Goal: Information Seeking & Learning: Check status

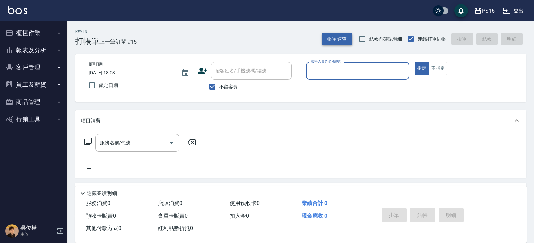
click at [344, 36] on button "帳單速查" at bounding box center [337, 39] width 30 height 12
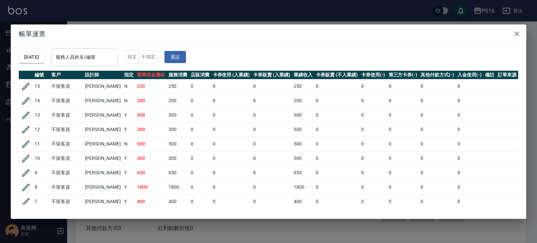
click at [114, 61] on input "服務人員姓名/編號" at bounding box center [84, 57] width 61 height 12
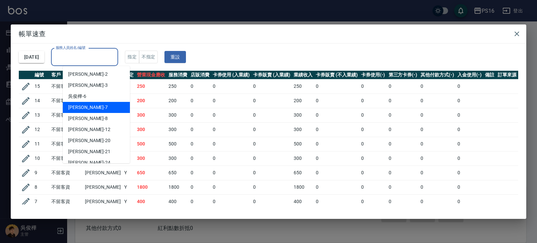
click at [97, 103] on div "張惠娟 -7" at bounding box center [96, 107] width 67 height 11
type input "張惠娟-7"
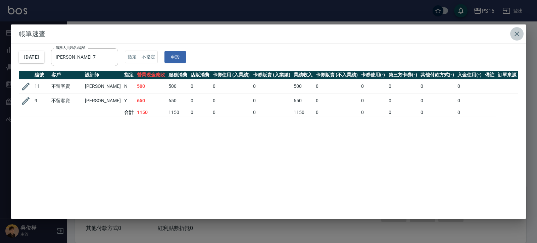
click at [517, 34] on icon "button" at bounding box center [517, 34] width 5 height 5
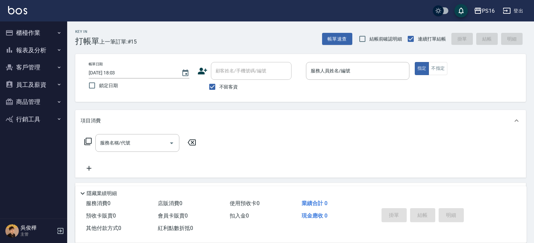
click at [44, 50] on button "報表及分析" at bounding box center [34, 50] width 62 height 17
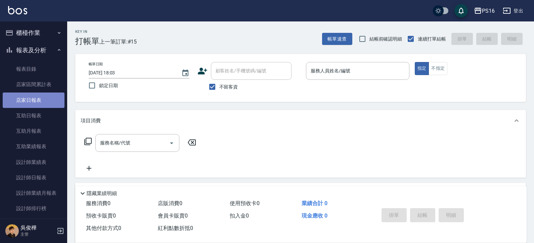
click at [40, 97] on link "店家日報表" at bounding box center [34, 100] width 62 height 15
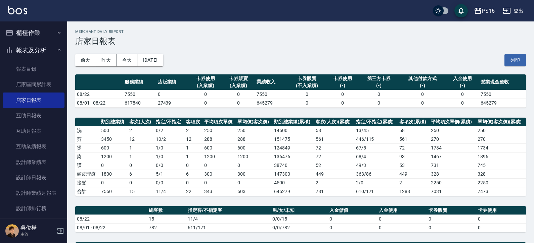
click at [61, 46] on nav "櫃檯作業 打帳單 帳單列表 現金收支登錄 材料自購登錄 每日結帳 報表及分析 報表目錄 店家區間累計表 店家日報表 互助日報表 互助月報表 互助業績報表 設計…" at bounding box center [33, 119] width 67 height 197
click at [52, 49] on button "報表及分析" at bounding box center [34, 50] width 62 height 17
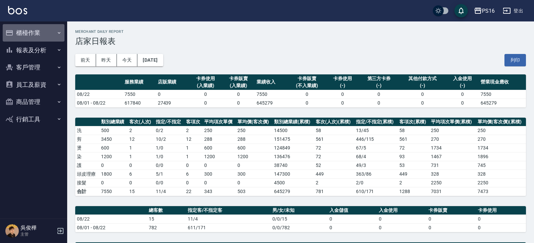
click at [45, 30] on button "櫃檯作業" at bounding box center [34, 32] width 62 height 17
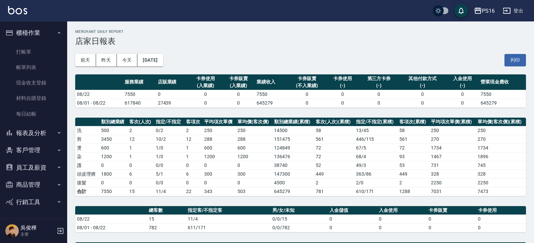
click at [49, 43] on ul "打帳單 帳單列表 現金收支登錄 材料自購登錄 每日結帳" at bounding box center [34, 83] width 62 height 83
click at [46, 42] on ul "打帳單 帳單列表 現金收支登錄 材料自購登錄 每日結帳" at bounding box center [34, 83] width 62 height 83
click at [45, 49] on link "打帳單" at bounding box center [34, 51] width 62 height 15
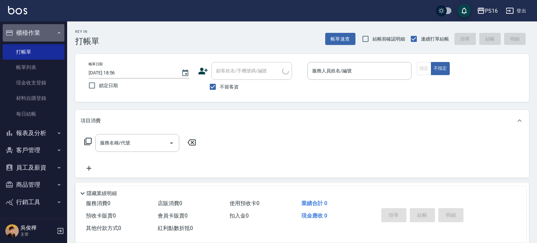
click at [48, 35] on button "櫃檯作業" at bounding box center [34, 32] width 62 height 17
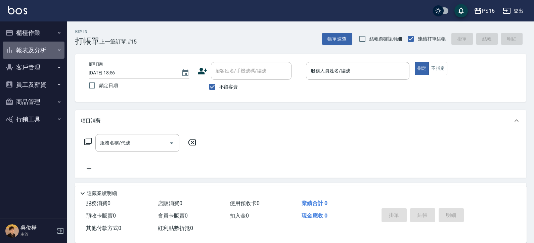
click at [43, 52] on button "報表及分析" at bounding box center [34, 50] width 62 height 17
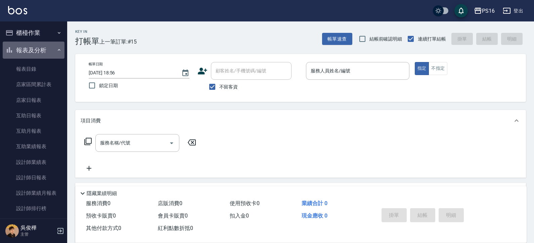
click at [43, 48] on button "報表及分析" at bounding box center [34, 50] width 62 height 17
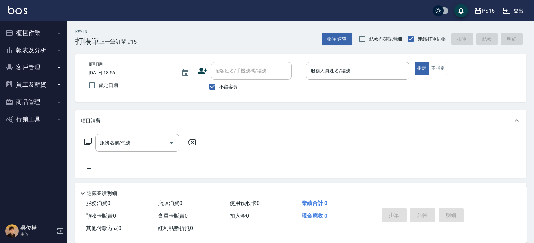
click at [45, 87] on button "員工及薪資" at bounding box center [34, 84] width 62 height 17
drag, startPoint x: 45, startPoint y: 87, endPoint x: 47, endPoint y: 110, distance: 23.9
click at [45, 88] on button "員工及薪資" at bounding box center [34, 84] width 62 height 17
click at [49, 83] on button "員工及薪資" at bounding box center [34, 84] width 62 height 17
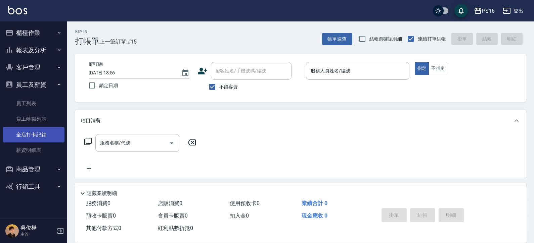
click at [39, 135] on link "全店打卡記錄" at bounding box center [34, 134] width 62 height 15
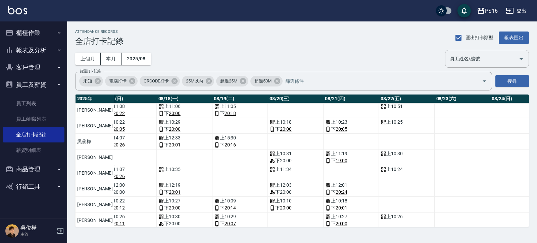
scroll to position [0, 983]
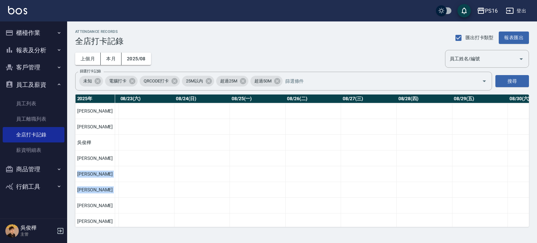
drag, startPoint x: 525, startPoint y: 160, endPoint x: 531, endPoint y: 183, distance: 23.3
click at [531, 183] on div "ATTENDANCE RECORDS 全店打卡記錄 匯出打卡類型 報表匯出 上個月 本月 2025/08 員工姓名/編號 員工姓名/編號 篩選打卡記錄 未知 …" at bounding box center [302, 128] width 470 height 214
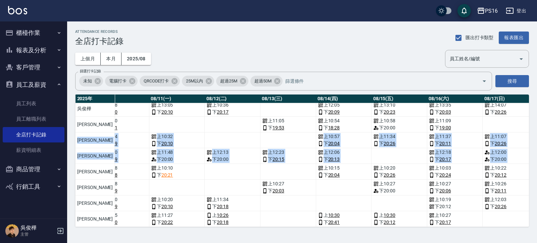
scroll to position [39, 598]
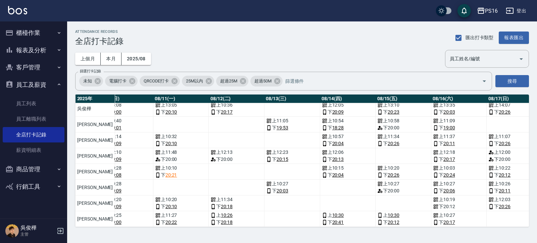
drag, startPoint x: 319, startPoint y: 227, endPoint x: 334, endPoint y: 230, distance: 16.1
click at [335, 231] on div "ATTENDANCE RECORDS 全店打卡記錄 匯出打卡類型 報表匯出 上個月 本月 2025/08 員工姓名/編號 員工姓名/編號 篩選打卡記錄 未知 …" at bounding box center [302, 128] width 470 height 214
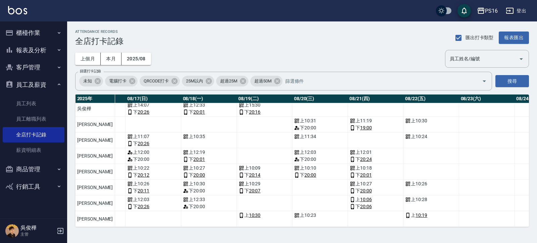
scroll to position [39, 959]
drag, startPoint x: 353, startPoint y: 229, endPoint x: 347, endPoint y: 229, distance: 5.4
click at [346, 231] on div "ATTENDANCE RECORDS 全店打卡記錄 匯出打卡類型 報表匯出 上個月 本月 2025/08 員工姓名/編號 員工姓名/編號 篩選打卡記錄 未知 …" at bounding box center [302, 128] width 470 height 214
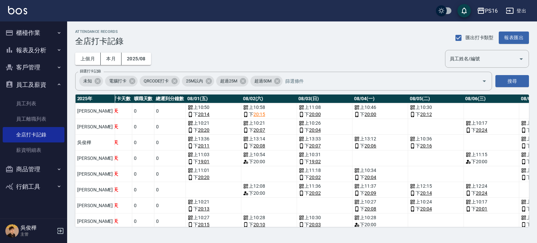
scroll to position [0, 0]
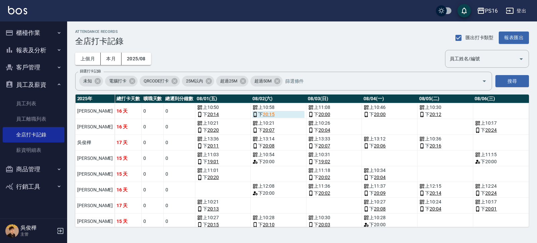
click at [263, 114] on link "20:15" at bounding box center [269, 114] width 12 height 7
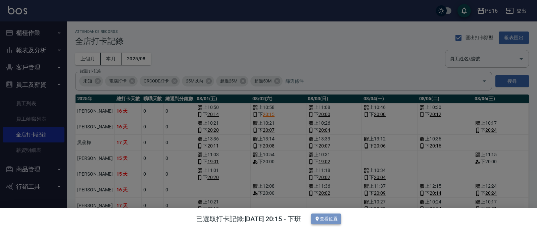
click at [333, 218] on button "查看位置" at bounding box center [326, 219] width 30 height 11
click at [246, 44] on div at bounding box center [268, 121] width 537 height 243
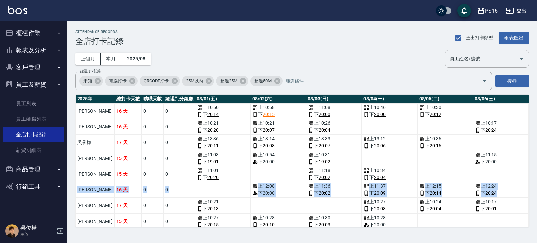
drag, startPoint x: 532, startPoint y: 173, endPoint x: 537, endPoint y: 195, distance: 22.9
click at [533, 195] on div "ATTENDANCE RECORDS 全店打卡記錄 匯出打卡類型 報表匯出 上個月 本月 2025/08 員工姓名/編號 員工姓名/編號 篩選打卡記錄 未知 …" at bounding box center [302, 128] width 470 height 214
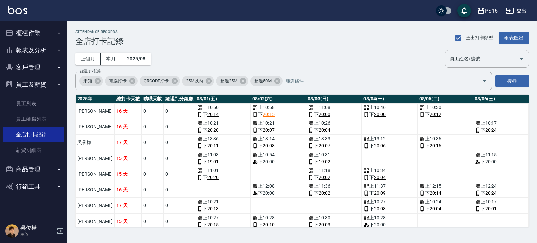
click at [473, 172] on td "a dense table" at bounding box center [501, 174] width 56 height 16
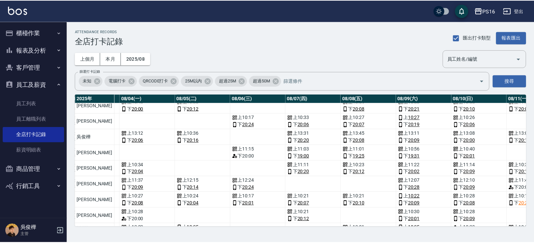
scroll to position [5, 0]
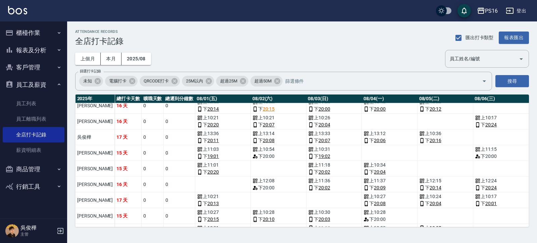
click at [46, 95] on ul "員工列表 員工離職列表 全店打卡記錄 薪資明細表" at bounding box center [34, 126] width 62 height 67
click at [45, 87] on button "員工及薪資" at bounding box center [34, 84] width 62 height 17
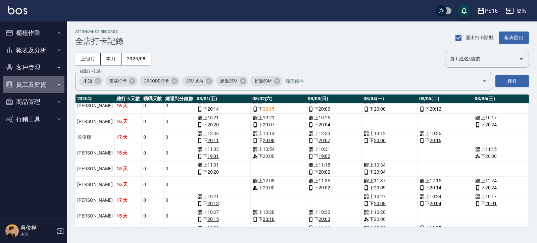
click at [50, 81] on button "員工及薪資" at bounding box center [34, 84] width 62 height 17
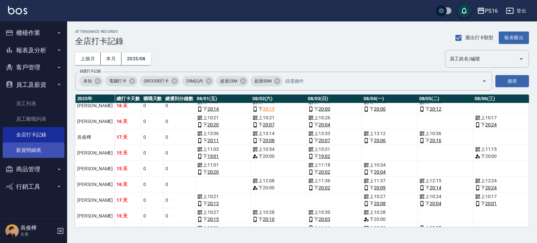
click at [41, 147] on link "薪資明細表" at bounding box center [34, 150] width 62 height 15
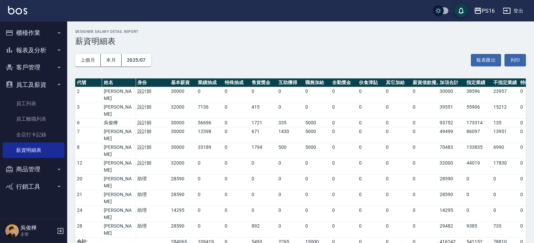
click at [42, 79] on button "員工及薪資" at bounding box center [34, 84] width 62 height 17
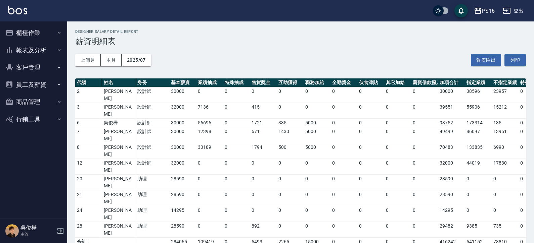
click at [45, 35] on button "櫃檯作業" at bounding box center [34, 32] width 62 height 17
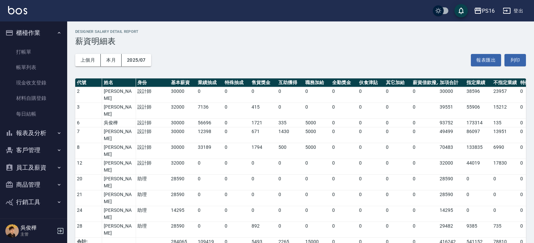
click at [39, 42] on ul "打帳單 帳單列表 現金收支登錄 材料自購登錄 每日結帳" at bounding box center [34, 83] width 62 height 83
click at [44, 39] on button "櫃檯作業" at bounding box center [34, 32] width 62 height 17
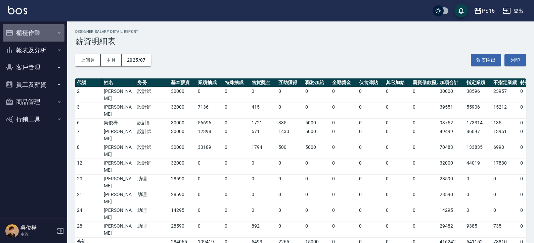
click at [44, 38] on button "櫃檯作業" at bounding box center [34, 32] width 62 height 17
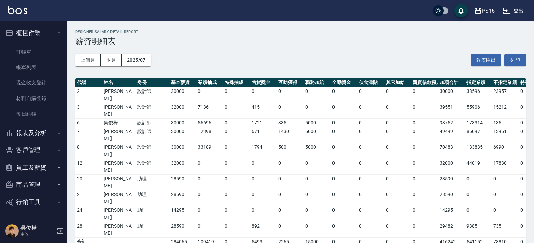
drag, startPoint x: 51, startPoint y: 19, endPoint x: 48, endPoint y: 30, distance: 11.2
click at [51, 22] on div "PS16 登出 櫃檯作業 打帳單 帳單列表 現金收支登錄 材料自購登錄 每日結帳 報表及分析 報表目錄 店家區間累計表 店家日報表 互助日報表 互助月報表 互…" at bounding box center [267, 211] width 534 height 423
click at [34, 48] on link "打帳單" at bounding box center [34, 51] width 62 height 15
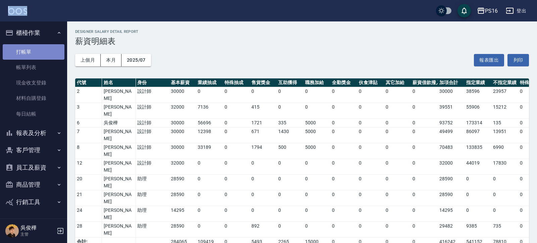
click at [34, 48] on link "打帳單" at bounding box center [34, 51] width 62 height 15
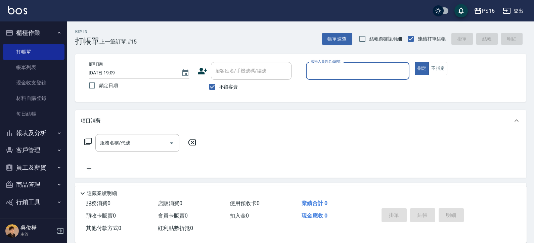
click at [44, 34] on button "櫃檯作業" at bounding box center [34, 32] width 62 height 17
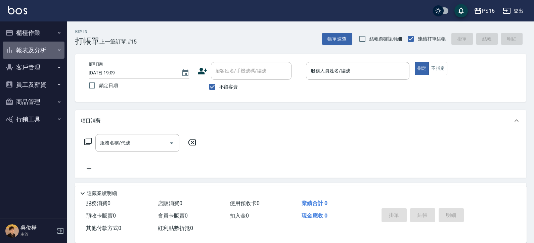
click at [45, 53] on button "報表及分析" at bounding box center [34, 50] width 62 height 17
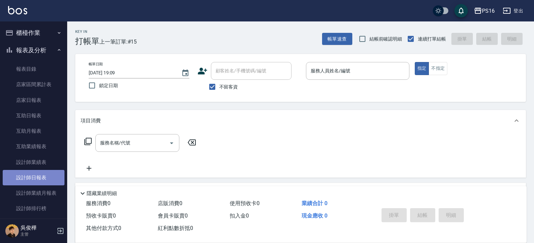
click at [49, 173] on link "設計師日報表" at bounding box center [34, 177] width 62 height 15
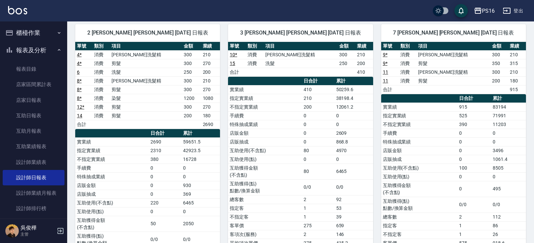
scroll to position [72, 0]
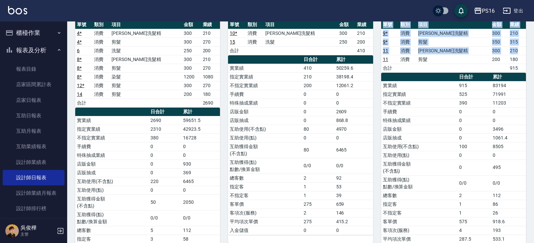
drag, startPoint x: 525, startPoint y: 52, endPoint x: 533, endPoint y: 61, distance: 11.9
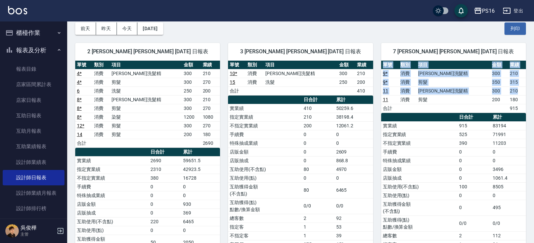
scroll to position [33, 0]
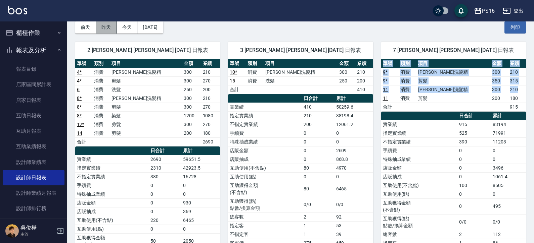
click at [105, 31] on button "昨天" at bounding box center [106, 27] width 21 height 12
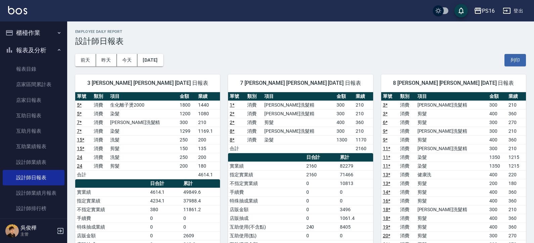
scroll to position [15, 0]
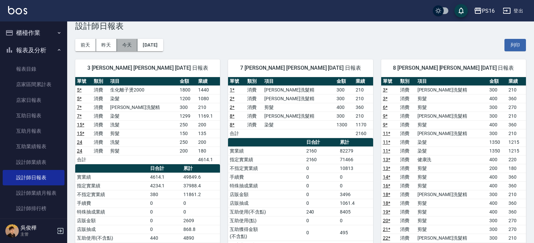
click at [124, 44] on button "今天" at bounding box center [127, 45] width 21 height 12
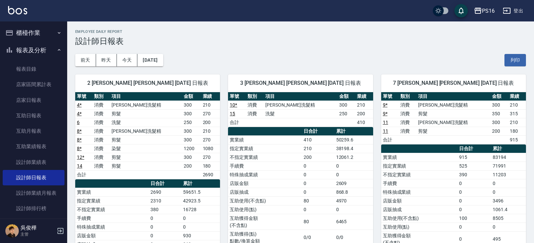
scroll to position [13, 0]
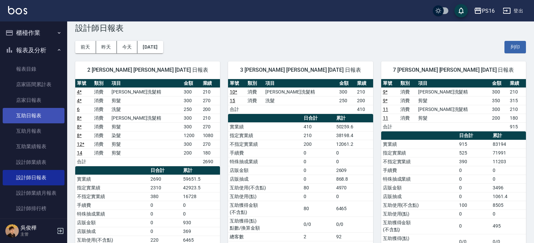
click at [49, 118] on link "互助日報表" at bounding box center [34, 115] width 62 height 15
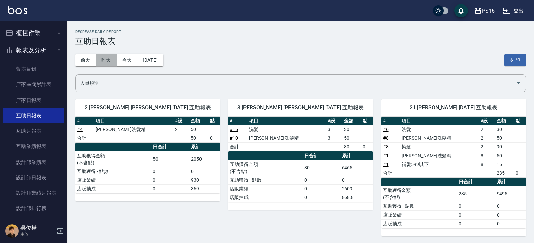
click at [103, 62] on button "昨天" at bounding box center [106, 60] width 21 height 12
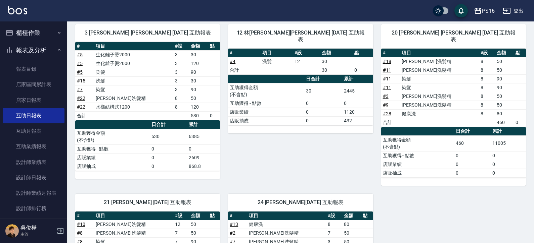
scroll to position [90, 0]
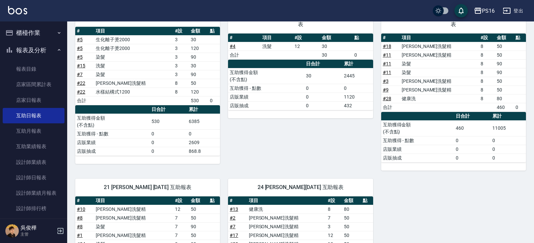
drag, startPoint x: 533, startPoint y: 108, endPoint x: 537, endPoint y: 196, distance: 88.0
click at [533, 196] on html "PS16 登出 櫃檯作業 打帳單 帳單列表 現金收支登錄 材料自購登錄 每日結帳 報表及分析 報表目錄 店家區間累計表 店家日報表 互助日報表 互助月報表 互…" at bounding box center [267, 117] width 534 height 415
click at [532, 156] on div "PS16 2025-08-21 互助日報表 列印時間： 2025-08-22-19:12 Decrease Daily Report 互助日報表 前天 昨天 …" at bounding box center [300, 128] width 467 height 393
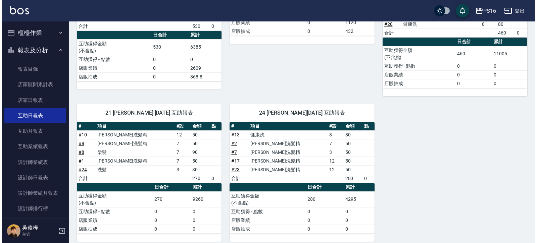
scroll to position [0, 0]
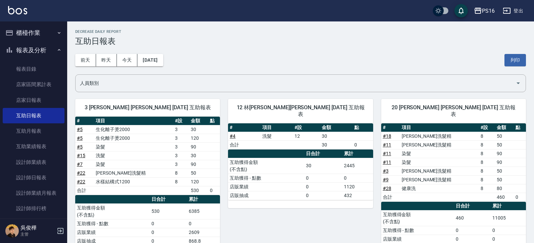
click at [41, 53] on button "報表及分析" at bounding box center [34, 50] width 62 height 17
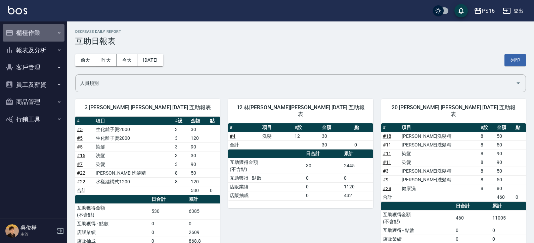
drag, startPoint x: 44, startPoint y: 33, endPoint x: 43, endPoint y: 48, distance: 14.8
click at [44, 35] on button "櫃檯作業" at bounding box center [34, 32] width 62 height 17
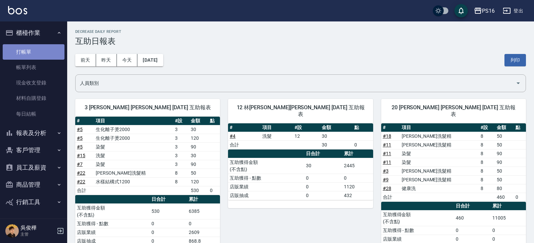
click at [44, 50] on link "打帳單" at bounding box center [34, 51] width 62 height 15
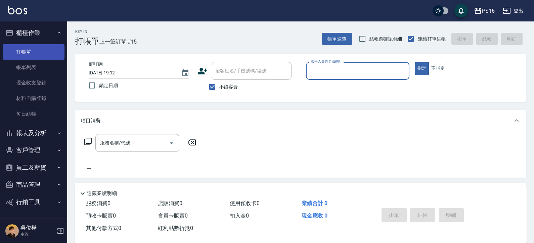
drag, startPoint x: 46, startPoint y: 29, endPoint x: 41, endPoint y: 45, distance: 16.9
click at [46, 32] on button "櫃檯作業" at bounding box center [34, 32] width 62 height 17
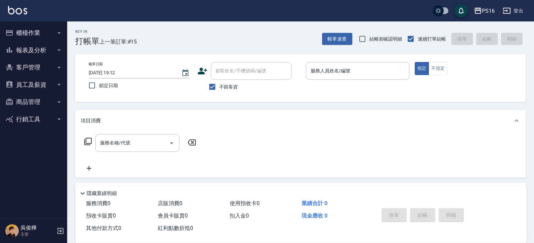
click at [46, 82] on button "員工及薪資" at bounding box center [34, 84] width 62 height 17
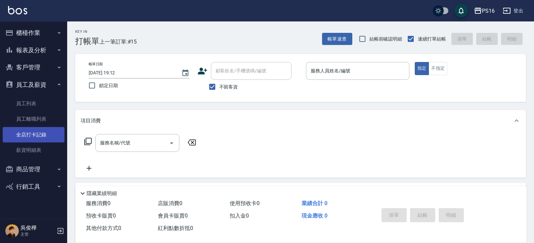
click at [46, 136] on link "全店打卡記錄" at bounding box center [34, 134] width 62 height 15
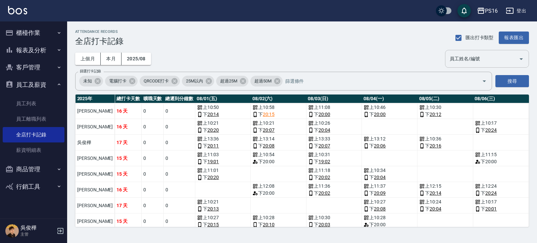
click at [488, 57] on input "員工姓名/編號" at bounding box center [482, 59] width 68 height 12
type input "林裕芳"
click at [509, 83] on button "搜尋" at bounding box center [512, 81] width 34 height 12
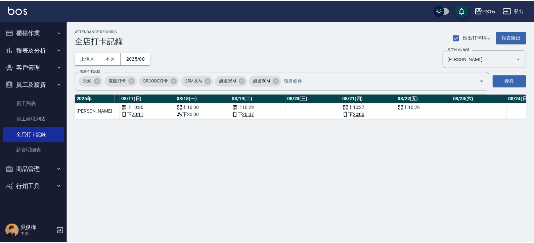
scroll to position [0, 956]
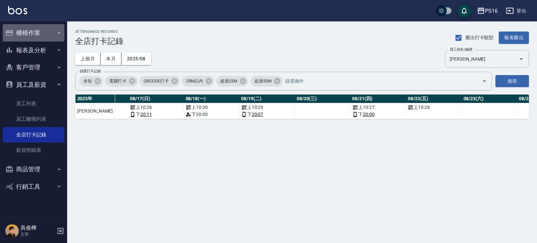
click at [43, 36] on button "櫃檯作業" at bounding box center [34, 32] width 62 height 17
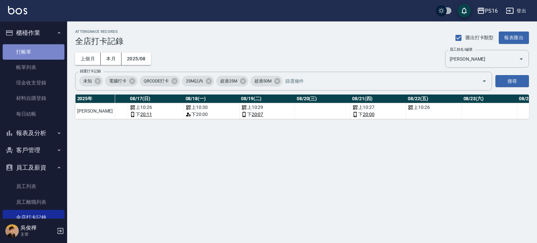
click at [44, 45] on link "打帳單" at bounding box center [34, 51] width 62 height 15
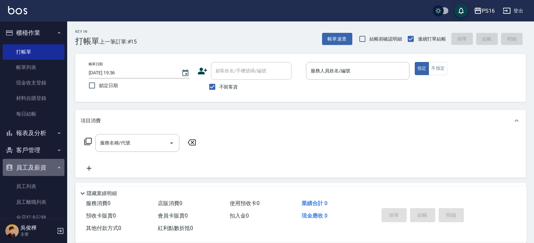
click at [55, 164] on button "員工及薪資" at bounding box center [34, 167] width 62 height 17
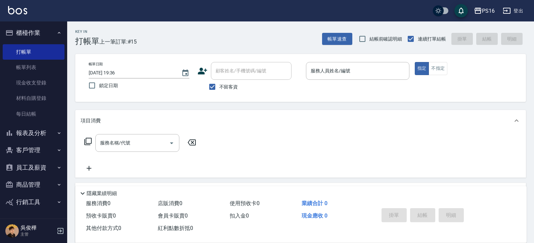
click at [325, 70] on input "服務人員姓名/編號" at bounding box center [357, 71] width 97 height 12
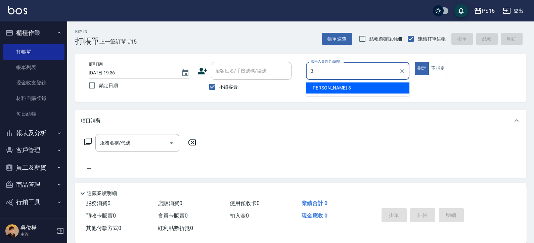
type input "簡伃伶-3"
type button "true"
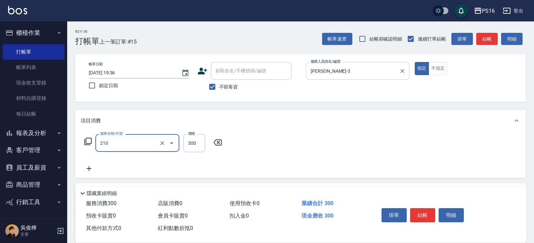
type input "歐娜洗髮精(210)"
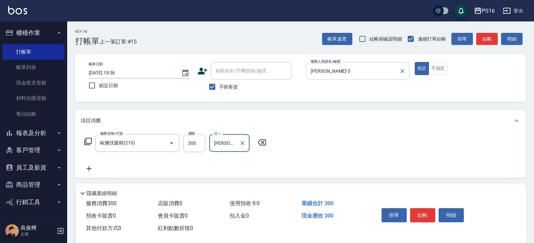
type input "簡伃伶-3"
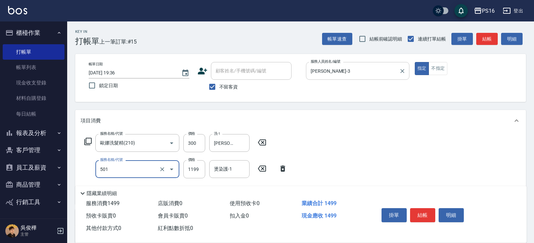
type input "染髮(501)"
type input "1200"
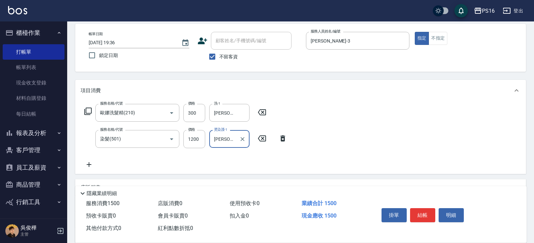
scroll to position [43, 0]
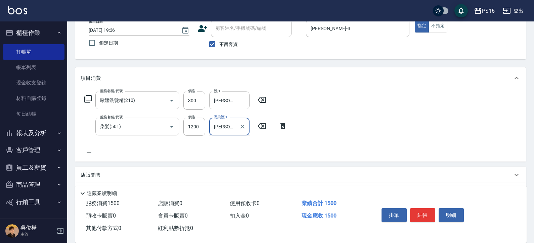
type input "簡伃伶-3"
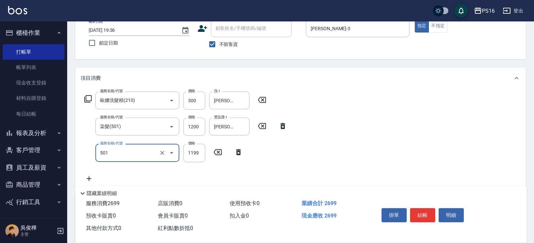
type input "染髮(501)"
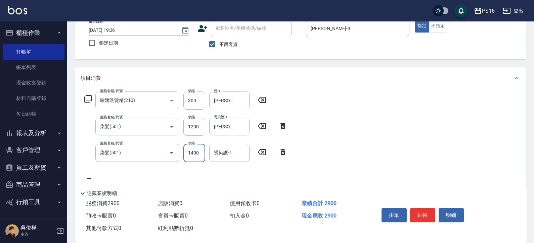
type input "1400"
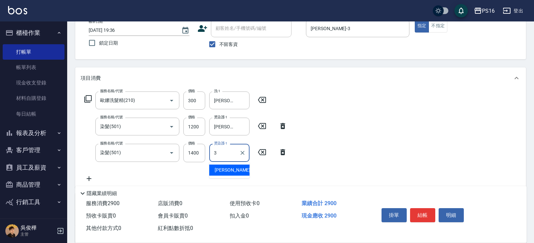
type input "簡伃伶-3"
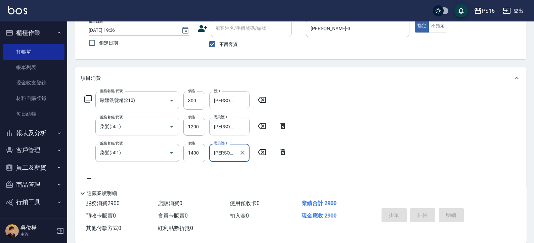
type input "2025/08/22 19:45"
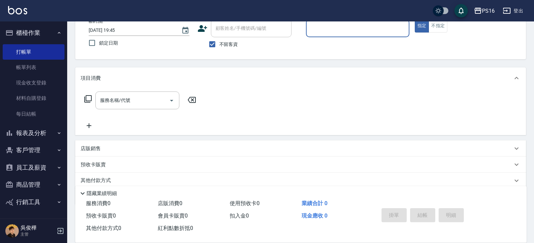
scroll to position [0, 0]
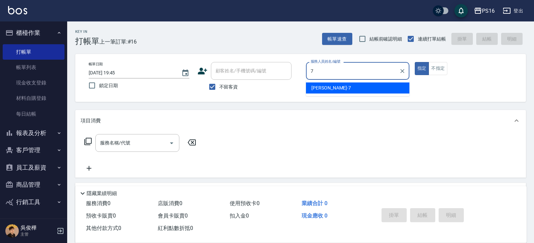
type input "張惠娟-7"
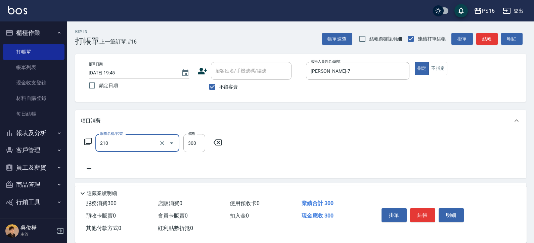
type input "歐娜洗髮精(210)"
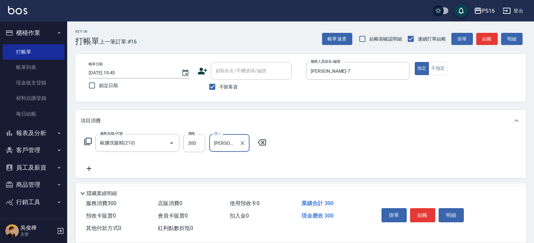
type input "程孜揚-24"
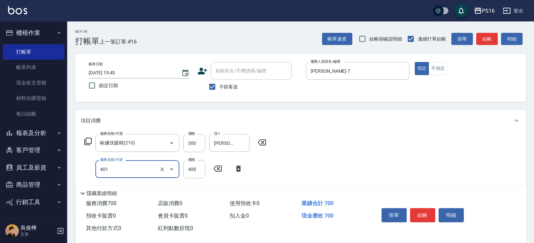
type input "剪髮(401)"
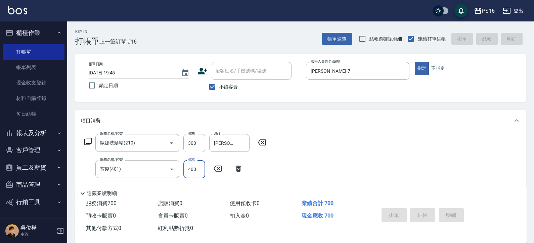
type input "2025/08/22 19:46"
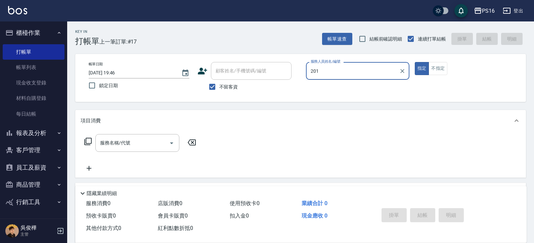
type input "201"
click at [415, 62] on button "指定" at bounding box center [422, 68] width 14 height 13
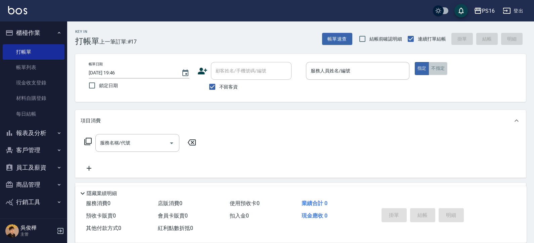
click at [431, 70] on button "不指定" at bounding box center [437, 68] width 19 height 13
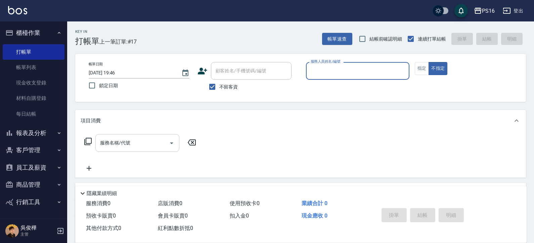
click at [111, 144] on input "服務名稱/代號" at bounding box center [132, 143] width 68 height 12
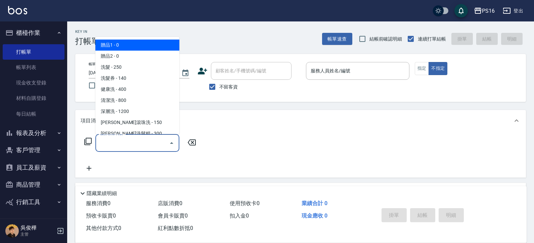
type input "2"
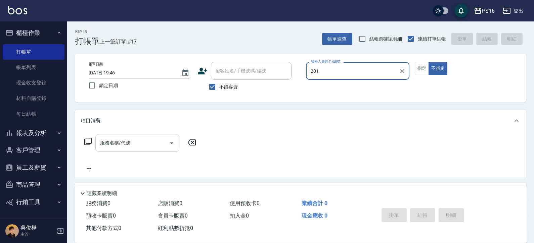
type input "201"
click at [428, 62] on button "不指定" at bounding box center [437, 68] width 19 height 13
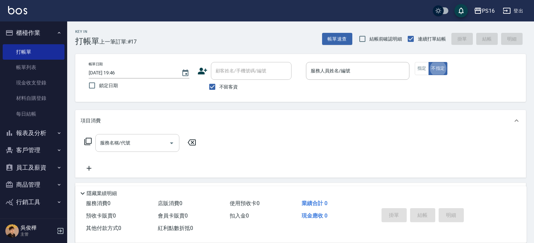
type button "false"
click at [318, 79] on div "服務人員姓名/編號" at bounding box center [357, 71] width 103 height 18
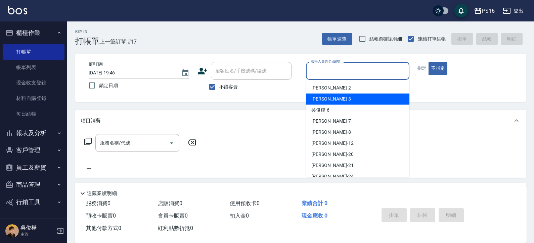
drag, startPoint x: 324, startPoint y: 94, endPoint x: 324, endPoint y: 85, distance: 8.7
click at [324, 94] on div "簡伃伶 -3" at bounding box center [357, 99] width 103 height 11
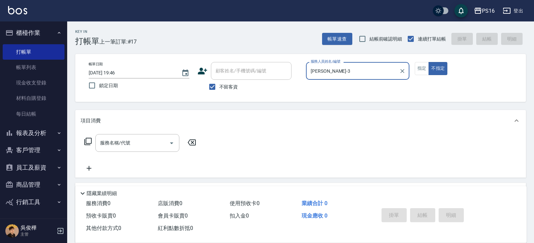
click at [323, 71] on input "簡伃伶-3" at bounding box center [352, 71] width 87 height 12
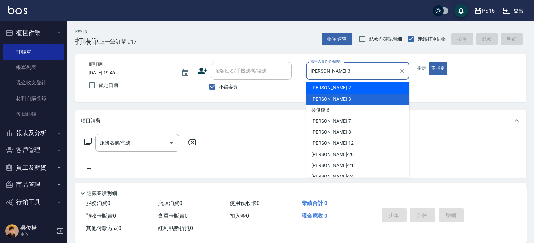
click at [331, 88] on div "張華涵 -2" at bounding box center [357, 88] width 103 height 11
type input "張華涵-2"
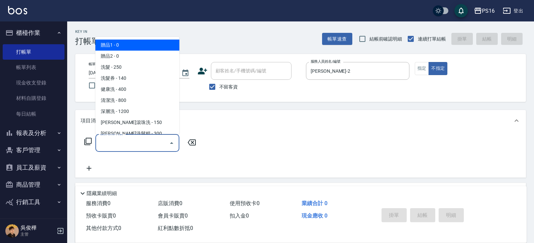
click at [150, 138] on input "服務名稱/代號" at bounding box center [132, 143] width 68 height 12
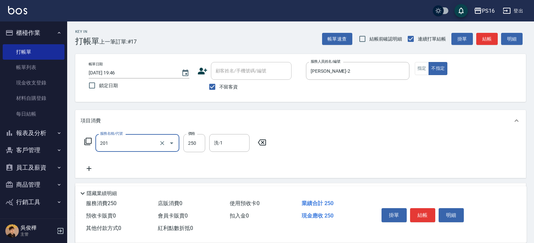
type input "洗髮(201)"
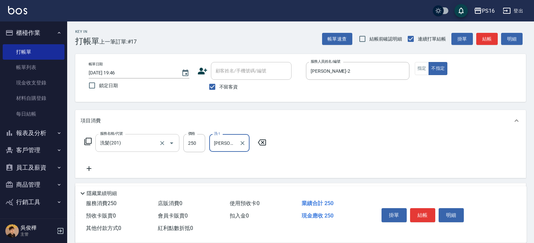
type input "吳梅倩-28"
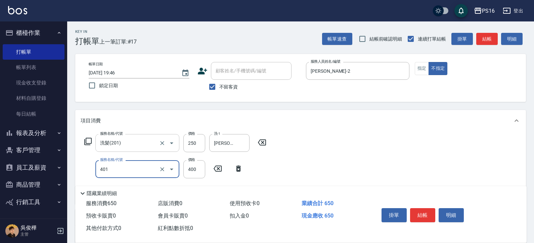
type input "剪髮(401)"
type input "200"
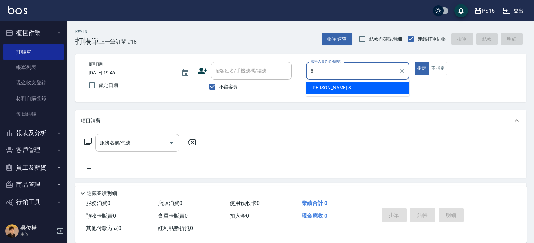
type input "簡君文-8"
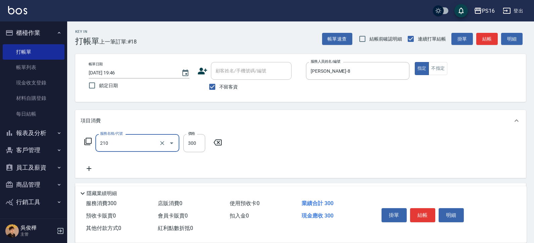
type input "歐娜洗髮精(210)"
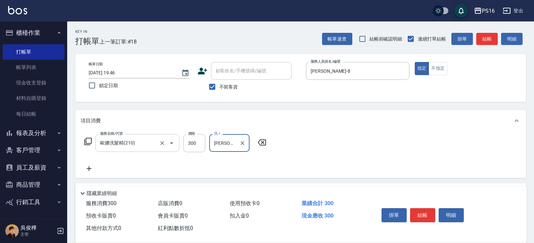
type input "程孜揚-24"
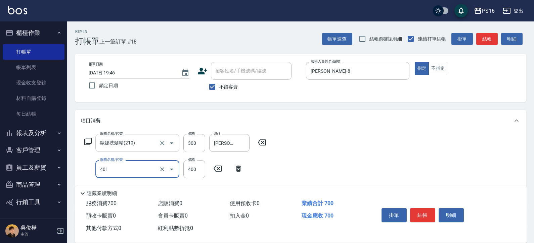
type input "剪髮(401)"
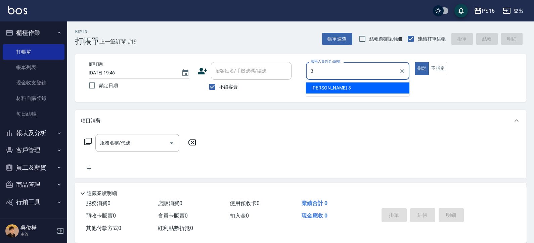
type input "簡伃伶-3"
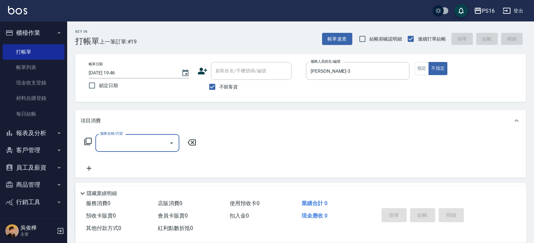
click at [88, 143] on icon at bounding box center [88, 142] width 8 height 8
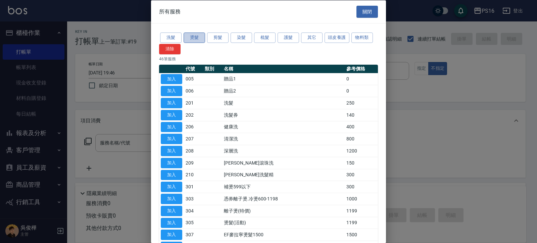
click at [199, 35] on button "燙髮" at bounding box center [194, 38] width 21 height 10
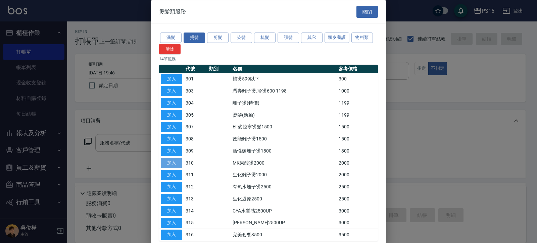
click at [170, 165] on button "加入" at bounding box center [171, 163] width 21 height 10
type input "MK果酸燙2000(310)"
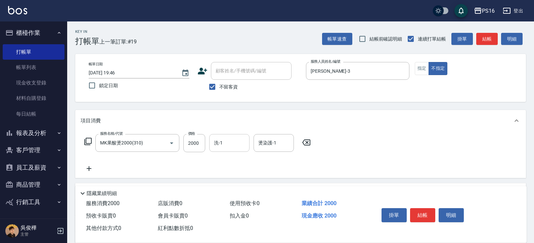
click at [220, 145] on input "洗-1" at bounding box center [229, 143] width 34 height 12
type input "簡伃伶-3"
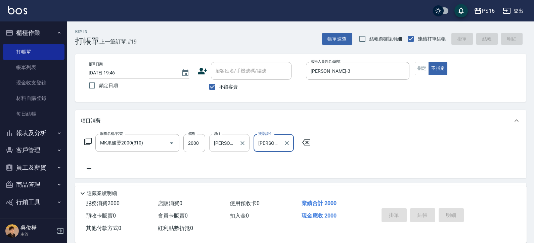
type input "2025/08/22 19:47"
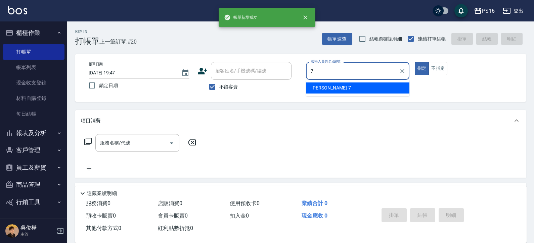
type input "張惠娟-7"
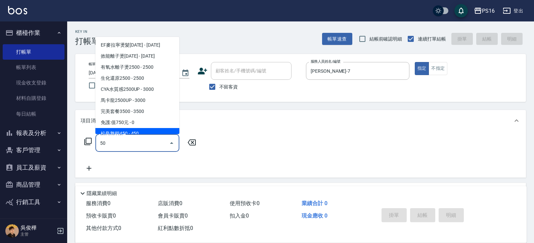
drag, startPoint x: 104, startPoint y: 146, endPoint x: 80, endPoint y: 145, distance: 24.9
click at [80, 145] on div "服務名稱/代號 50 服務名稱/代號" at bounding box center [300, 155] width 450 height 46
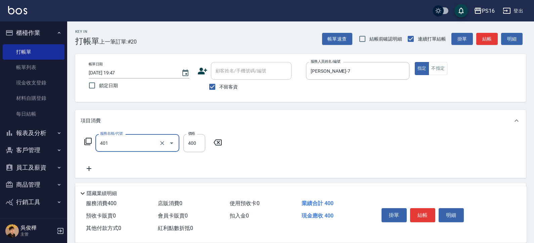
type input "剪髮(401)"
type input "350"
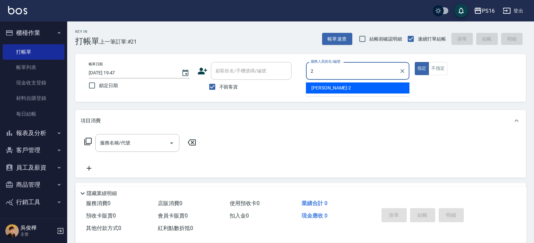
type input "張華涵-2"
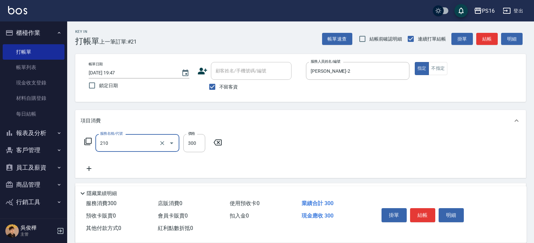
type input "歐娜洗髮精(210)"
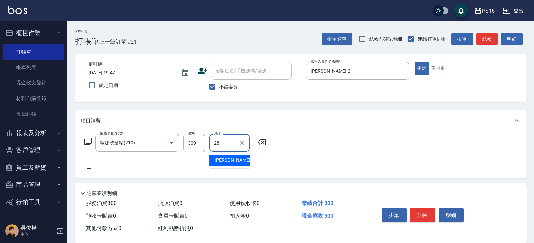
type input "吳梅倩-28"
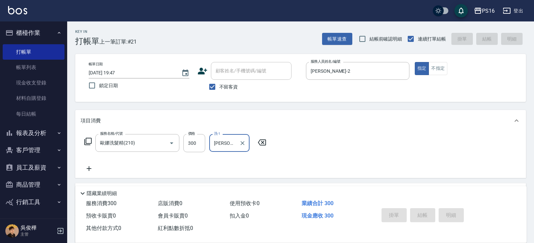
type input "2025/08/22 19:54"
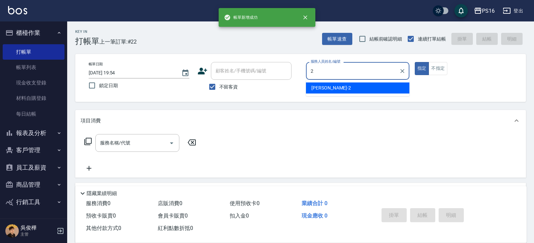
type input "張華涵-2"
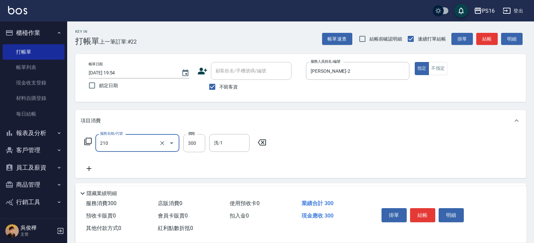
type input "歐娜洗髮精(210)"
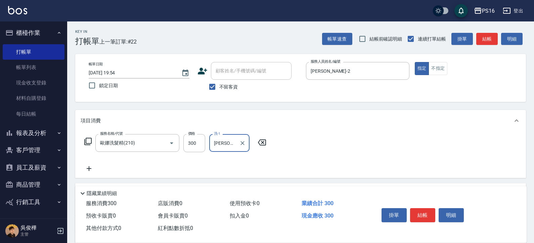
type input "林裕芳-21"
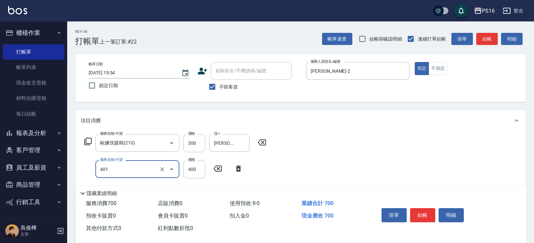
type input "剪髮(401)"
type input "300"
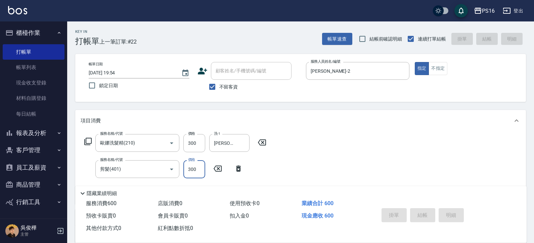
type input "2025/08/22 19:55"
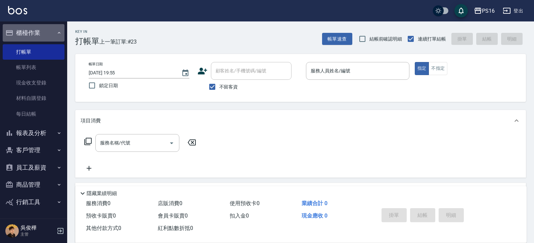
drag, startPoint x: 39, startPoint y: 30, endPoint x: 31, endPoint y: 39, distance: 12.9
click at [39, 29] on button "櫃檯作業" at bounding box center [34, 32] width 62 height 17
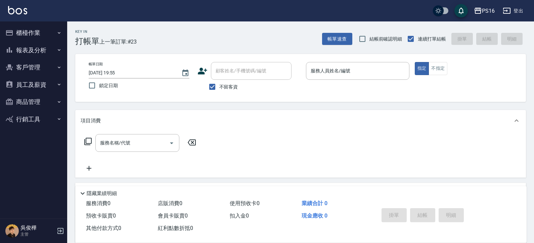
click at [23, 48] on button "報表及分析" at bounding box center [34, 50] width 62 height 17
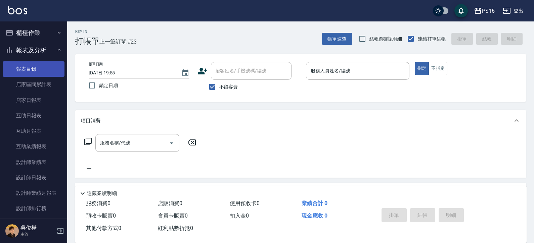
click at [22, 67] on link "報表目錄" at bounding box center [34, 68] width 62 height 15
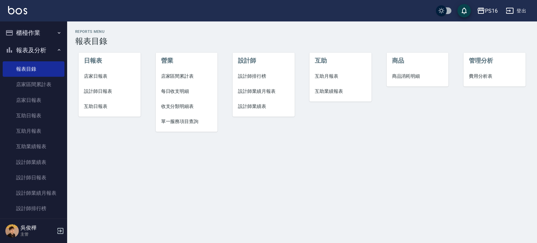
click at [96, 75] on span "店家日報表" at bounding box center [109, 76] width 51 height 7
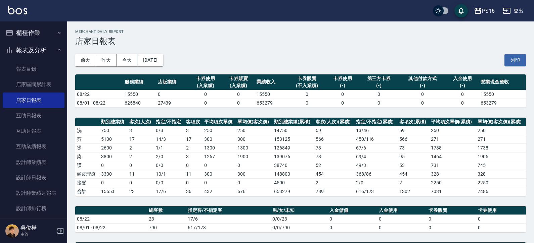
click at [25, 55] on button "報表及分析" at bounding box center [34, 50] width 62 height 17
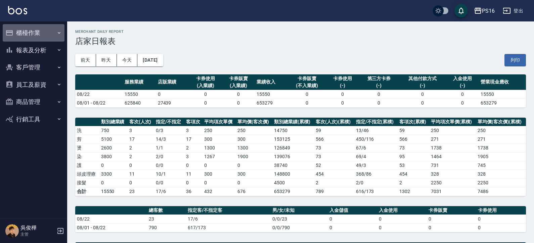
click at [29, 37] on button "櫃檯作業" at bounding box center [34, 32] width 62 height 17
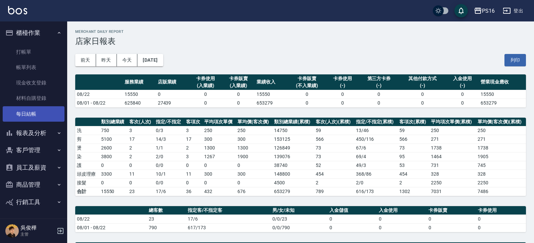
click at [31, 109] on link "每日結帳" at bounding box center [34, 113] width 62 height 15
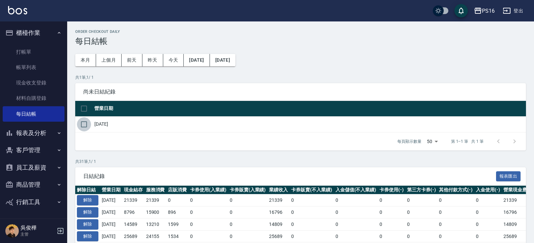
click at [83, 126] on input "checkbox" at bounding box center [84, 124] width 14 height 14
checkbox input "true"
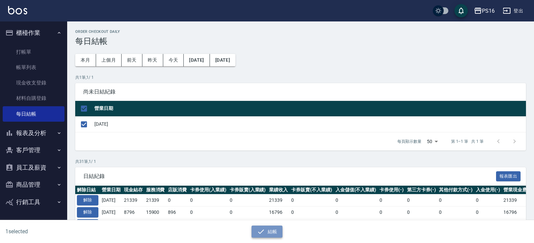
click at [261, 231] on icon "button" at bounding box center [261, 232] width 8 height 8
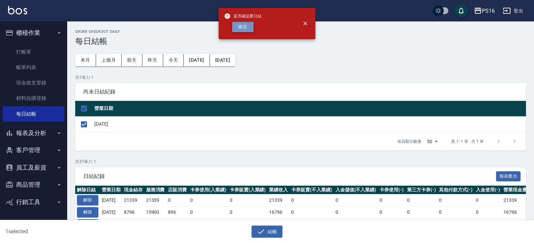
click at [242, 23] on button "確定" at bounding box center [242, 27] width 21 height 10
checkbox input "false"
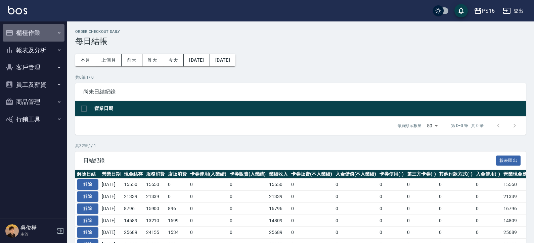
click at [46, 32] on button "櫃檯作業" at bounding box center [34, 32] width 62 height 17
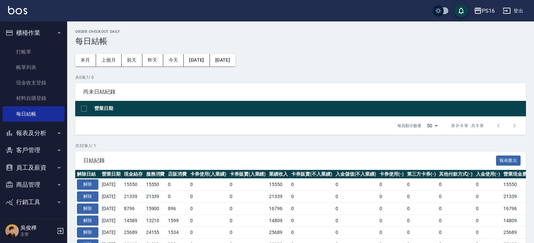
click at [27, 134] on button "報表及分析" at bounding box center [34, 133] width 62 height 17
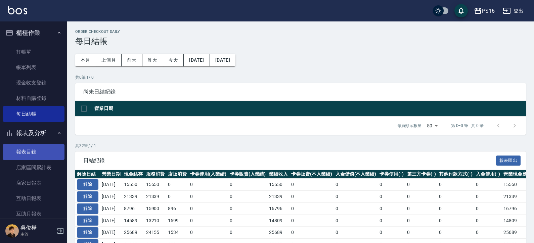
click at [23, 151] on link "報表目錄" at bounding box center [34, 151] width 62 height 15
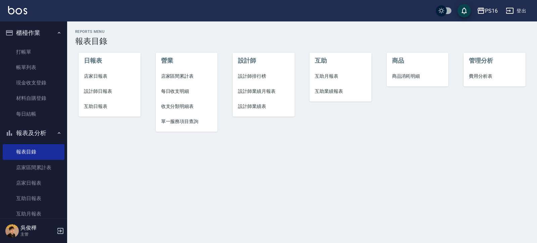
click at [87, 77] on span "店家日報表" at bounding box center [109, 76] width 51 height 7
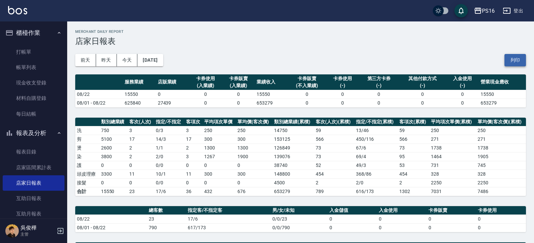
click at [508, 63] on button "列印" at bounding box center [514, 60] width 21 height 12
click at [32, 148] on link "報表目錄" at bounding box center [34, 151] width 62 height 15
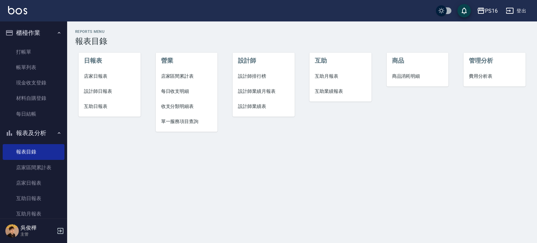
click at [105, 88] on span "設計師日報表" at bounding box center [109, 91] width 51 height 7
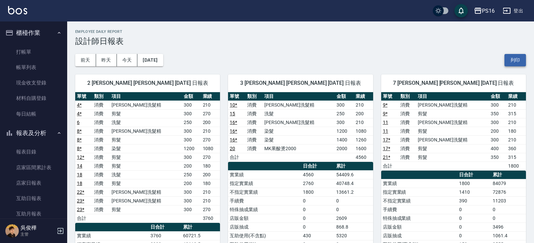
click at [524, 59] on button "列印" at bounding box center [514, 60] width 21 height 12
click at [44, 153] on link "報表目錄" at bounding box center [34, 151] width 62 height 15
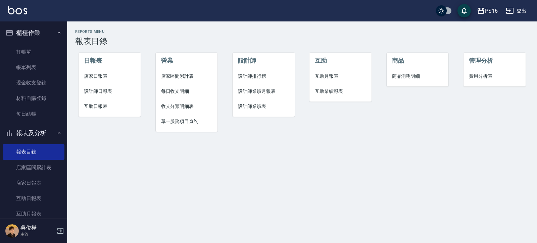
click at [102, 109] on span "互助日報表" at bounding box center [109, 106] width 51 height 7
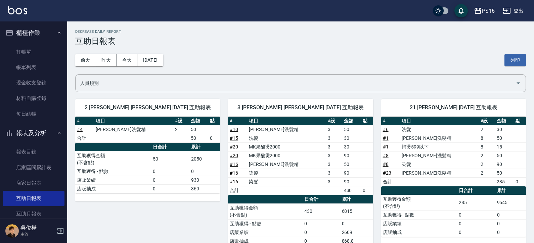
click at [529, 59] on div "PS16 [DATE] 互助日報表 列印時間： [DATE][PHONE_NUMBER]:57 Decrease Daily Report 互助日報表 [DA…" at bounding box center [300, 209] width 467 height 376
click at [512, 60] on button "列印" at bounding box center [514, 60] width 21 height 12
